Goal: Communication & Community: Answer question/provide support

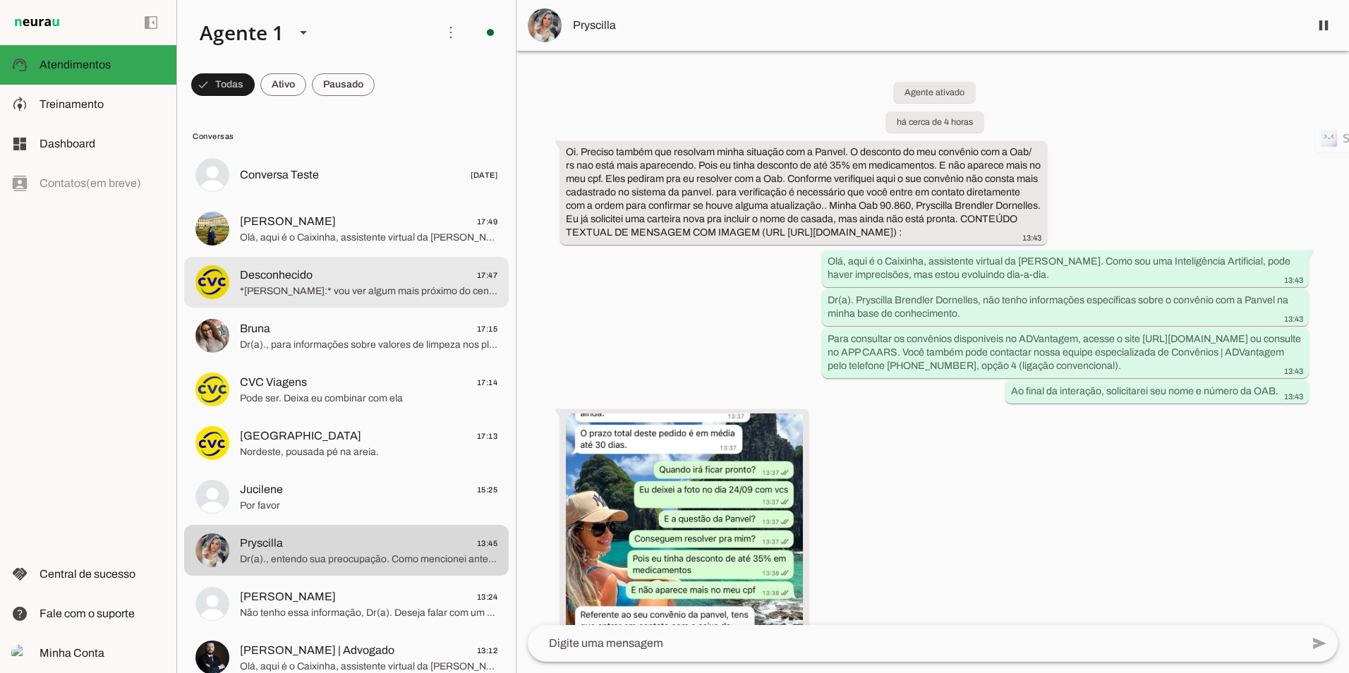
click at [344, 287] on span "*[PERSON_NAME]:* vou ver algum mais próximo do centro" at bounding box center [369, 291] width 258 height 14
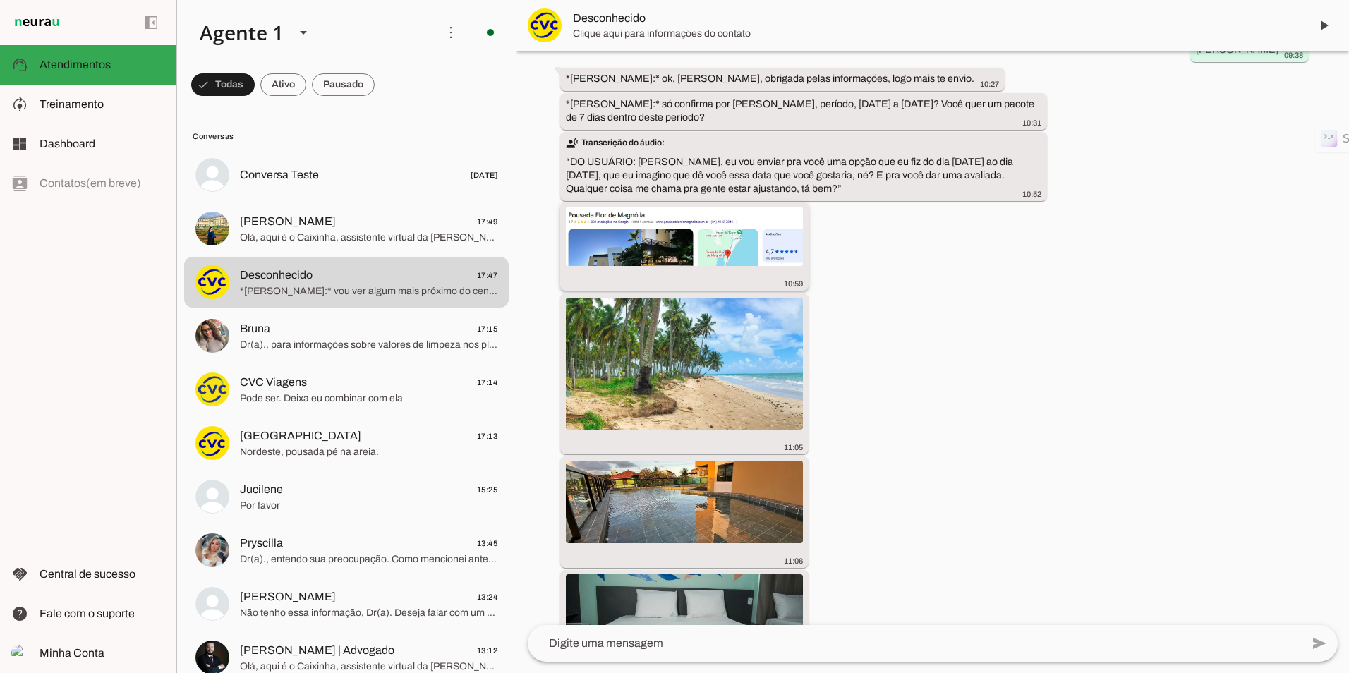
scroll to position [955, 0]
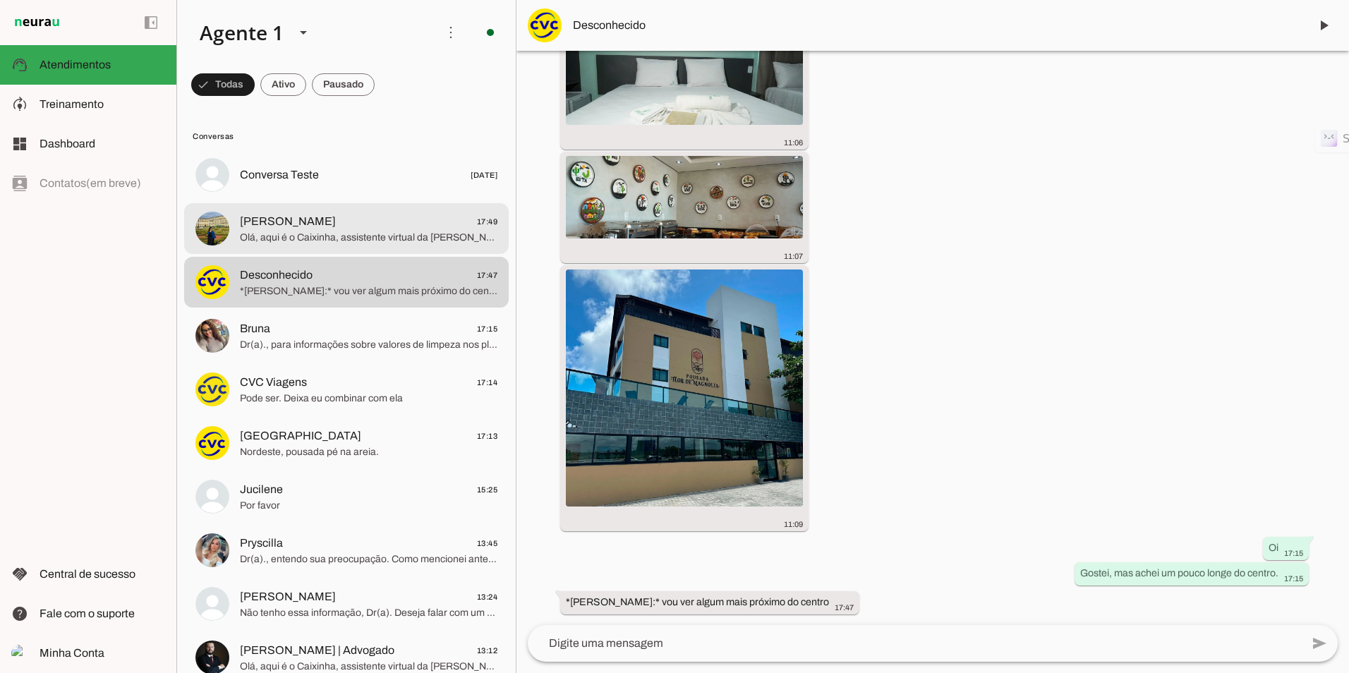
click at [382, 215] on span "[PERSON_NAME] 17:49" at bounding box center [369, 222] width 258 height 18
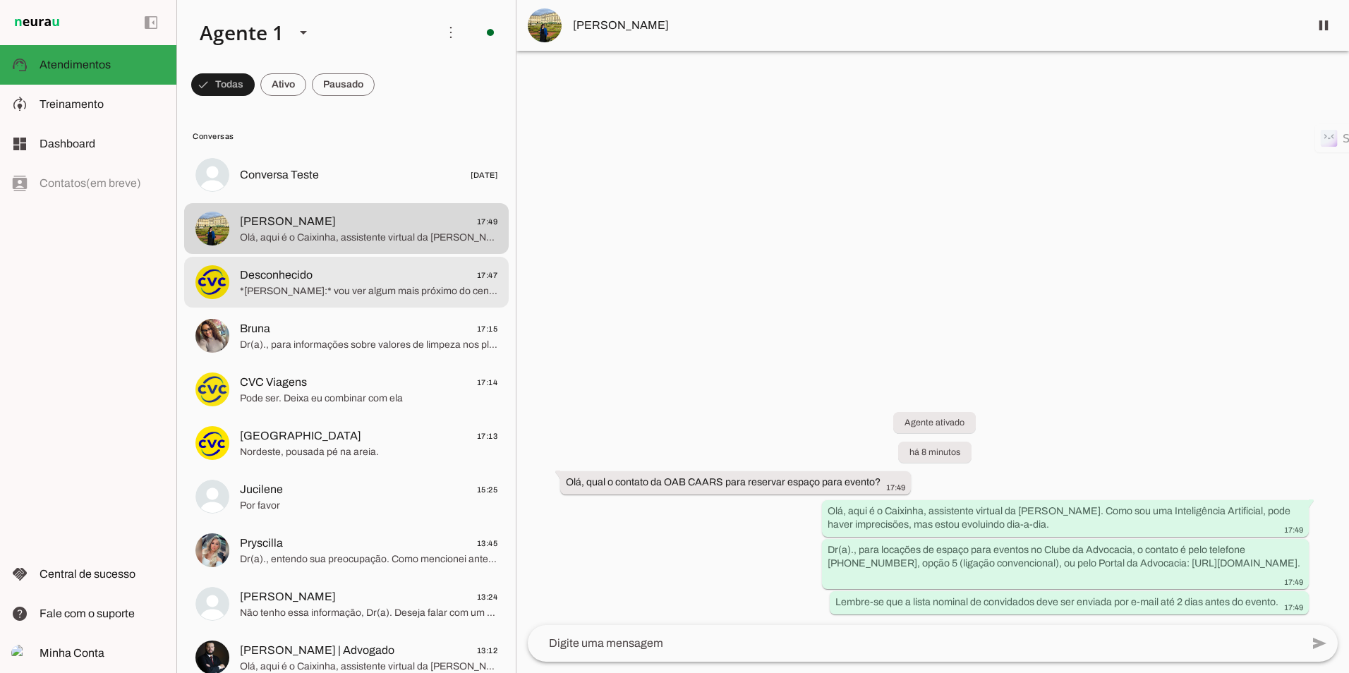
click at [270, 261] on md-item "‎Desconhecido 17:47 *[PERSON_NAME]:* vou ver algum mais próximo do centro" at bounding box center [346, 282] width 325 height 51
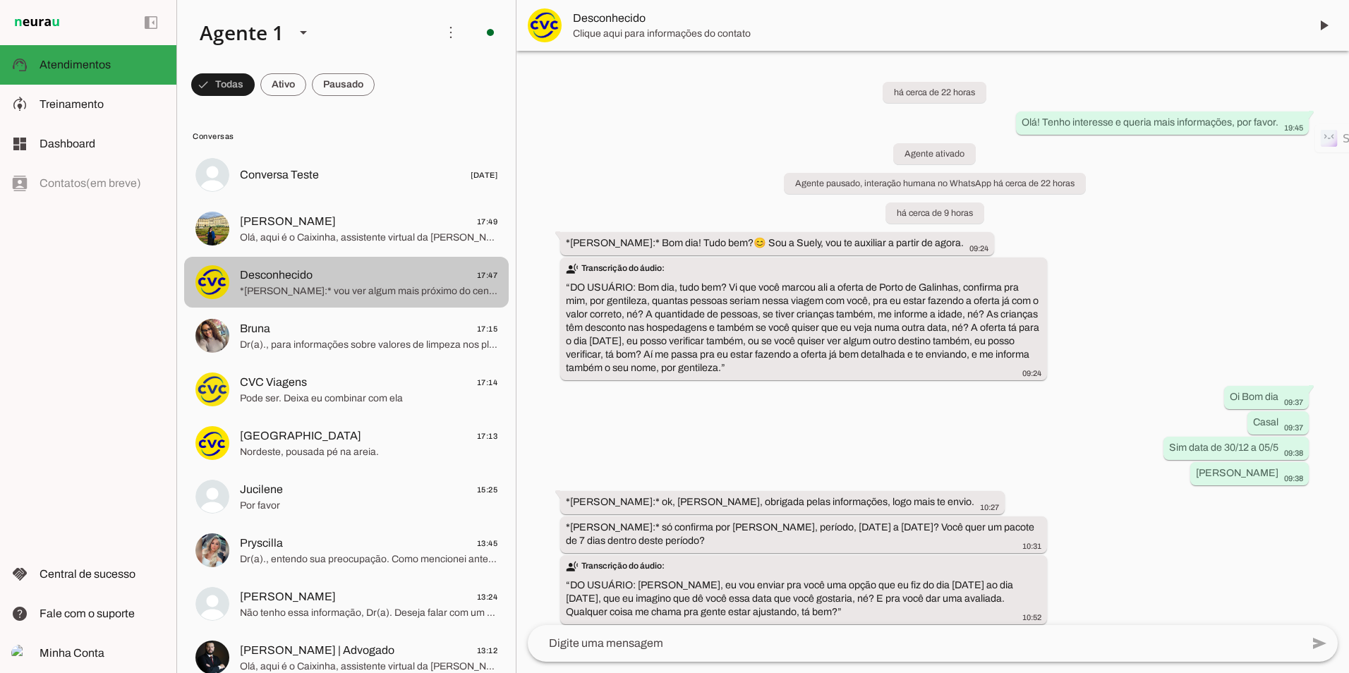
scroll to position [955, 0]
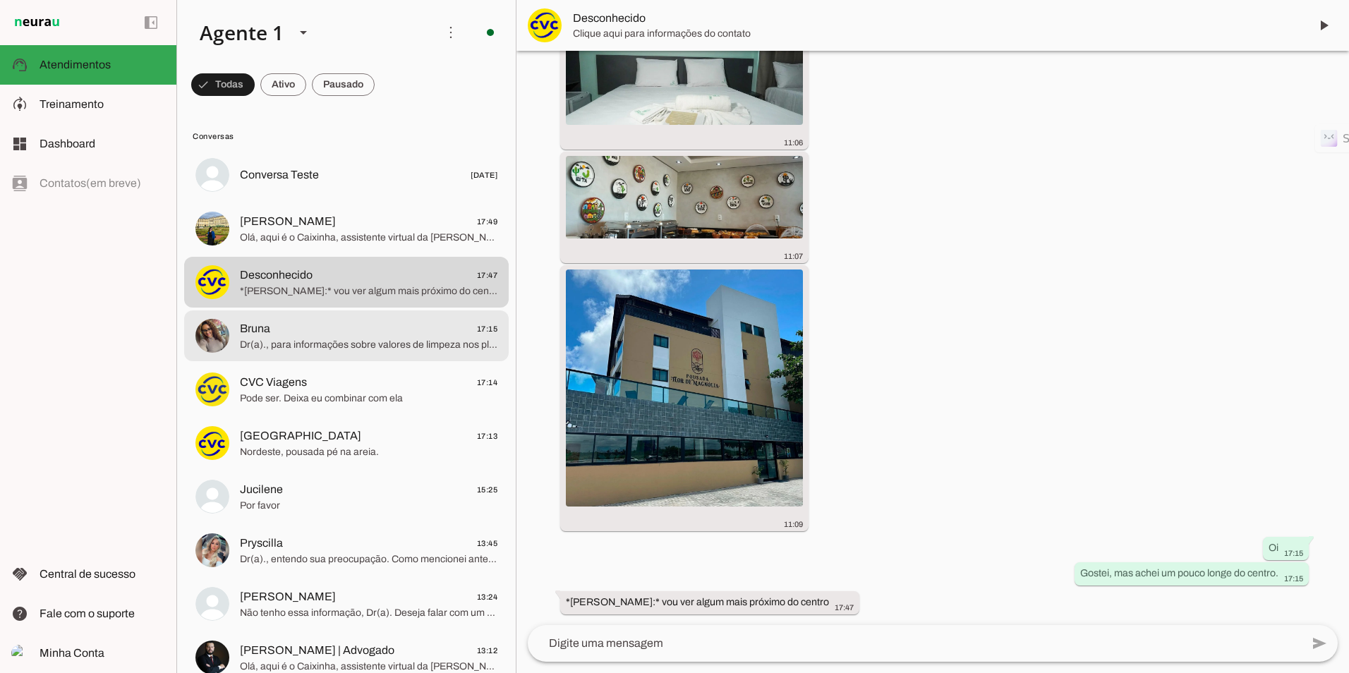
click at [349, 341] on span "Dr(a)., para informações sobre valores de limpeza nos planos odontológicos admi…" at bounding box center [369, 345] width 258 height 14
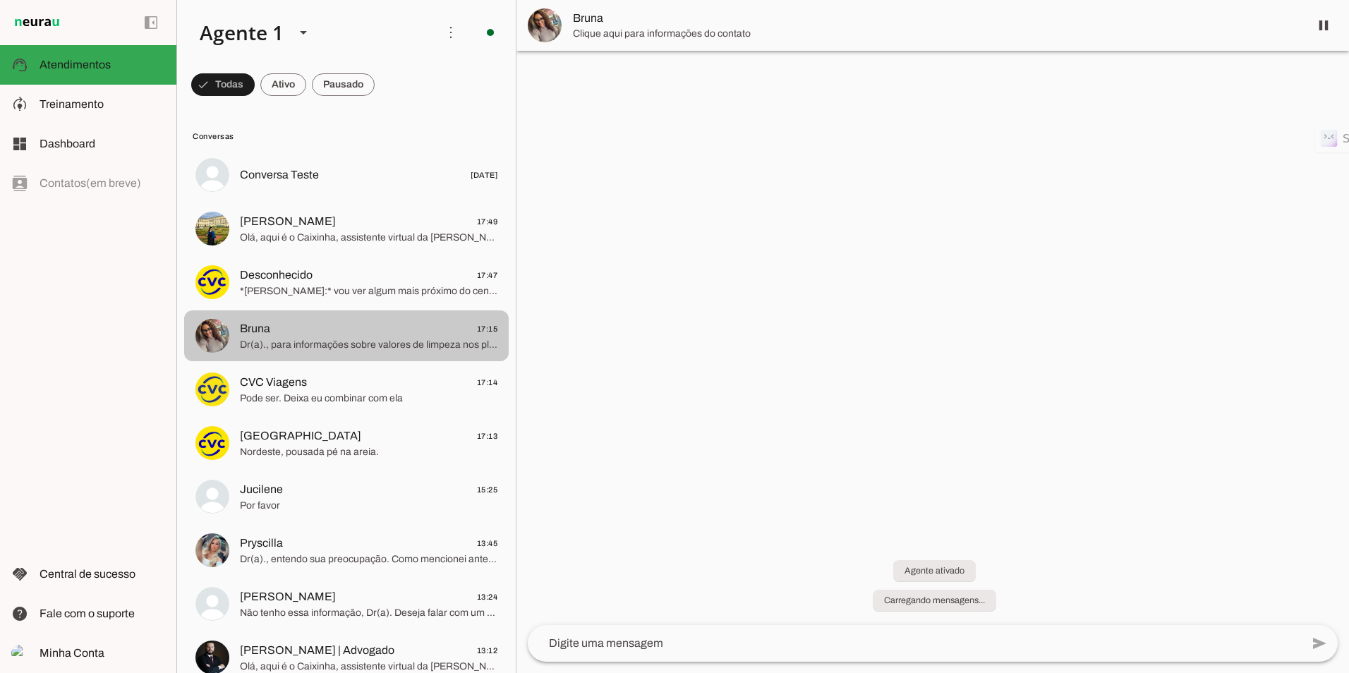
scroll to position [226, 0]
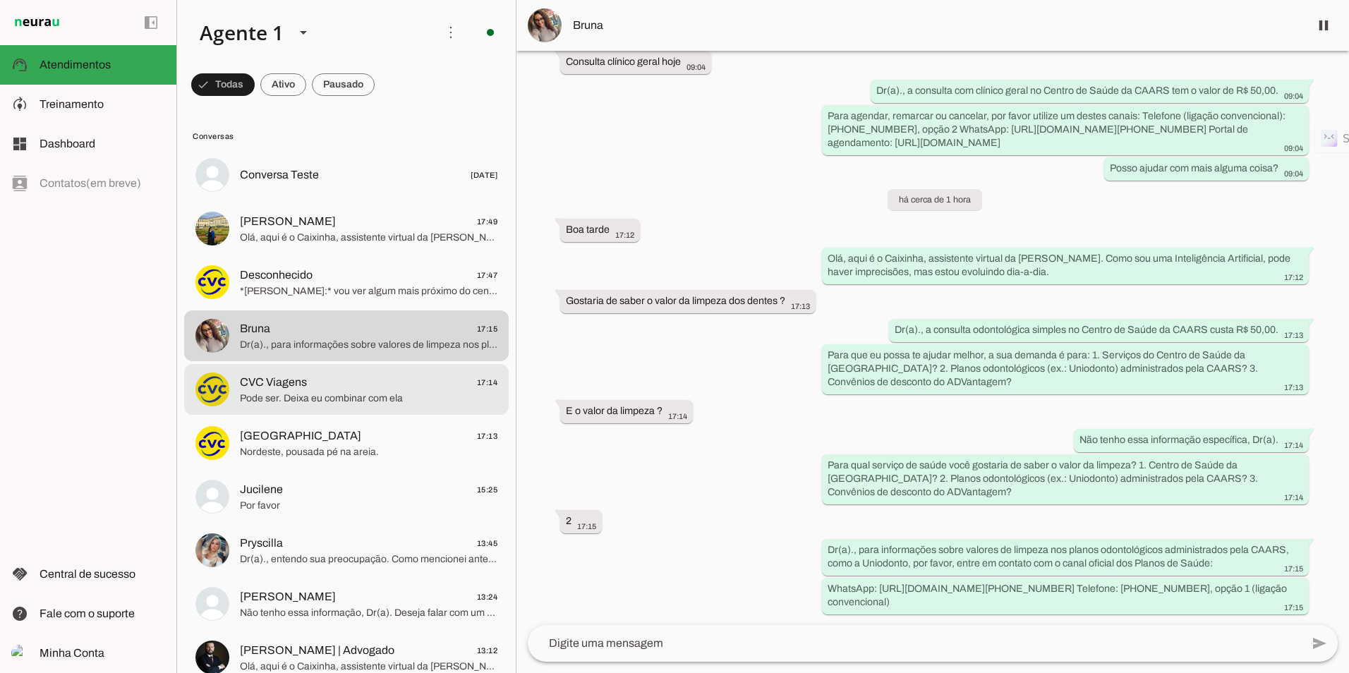
click at [348, 369] on md-item "CVC Viagens 17:14 Pode ser. Deixa eu combinar com ela" at bounding box center [346, 389] width 325 height 51
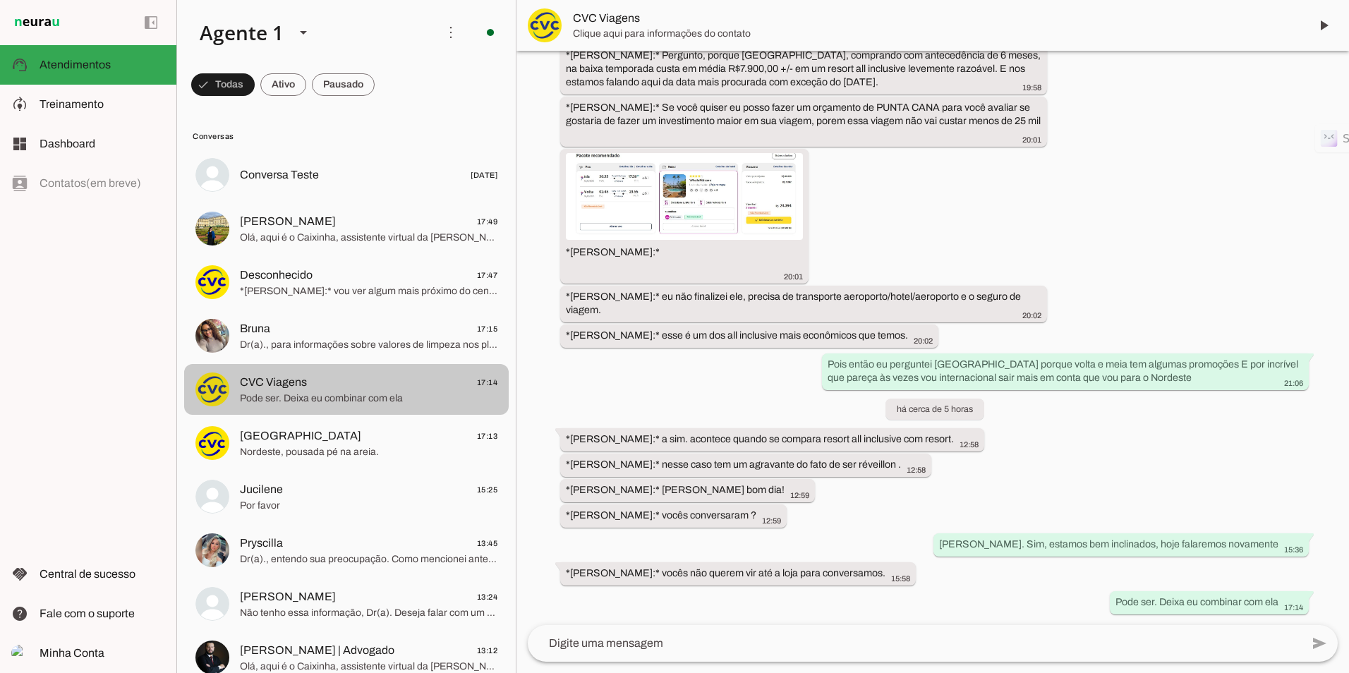
scroll to position [1553, 0]
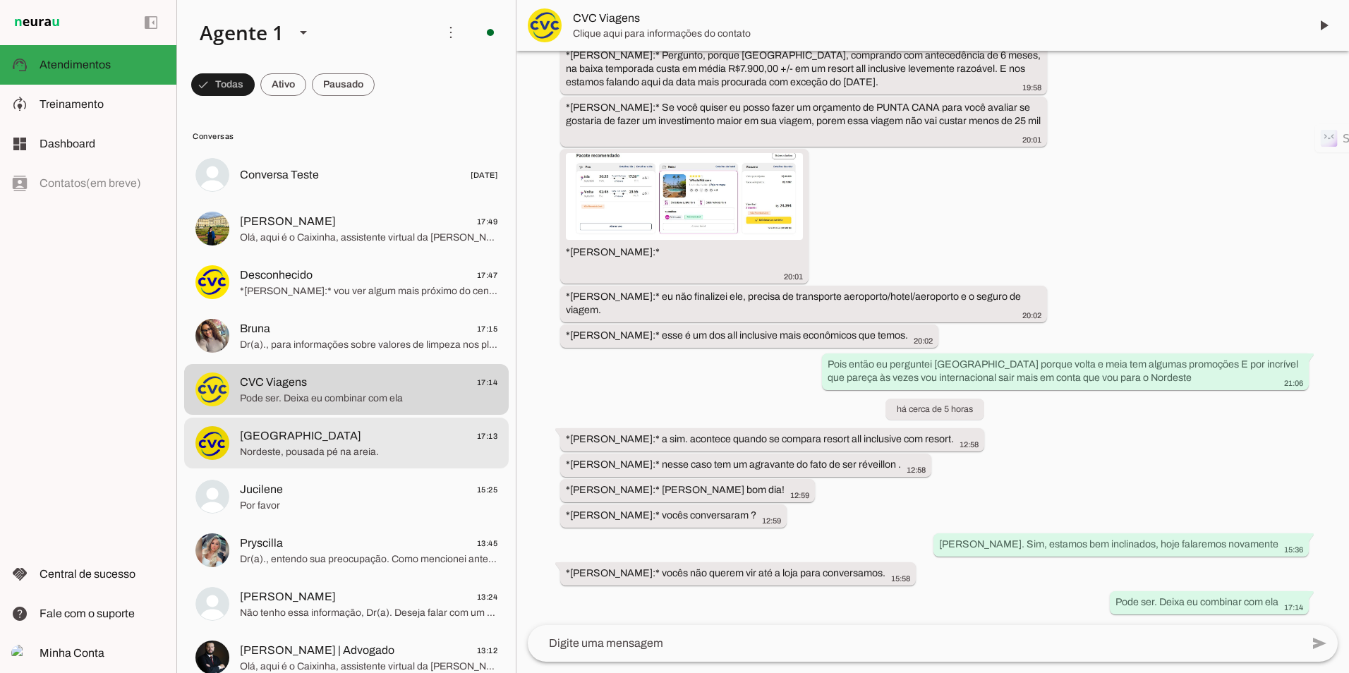
click at [354, 460] on div at bounding box center [369, 443] width 258 height 35
